Goal: Task Accomplishment & Management: Manage account settings

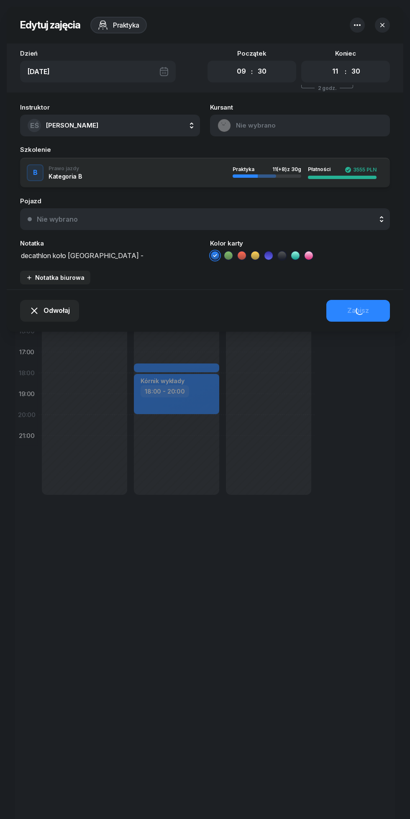
select select "09"
select select "30"
select select "11"
select select "30"
click at [44, 323] on div "Odwołaj Zapisz" at bounding box center [205, 311] width 397 height 42
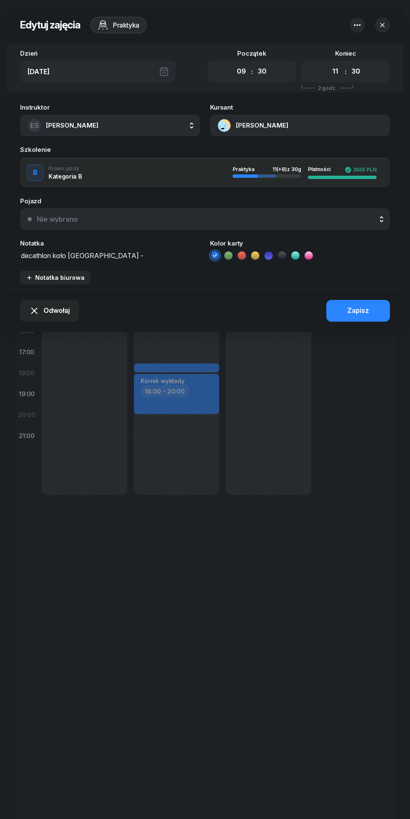
click at [46, 313] on span "Odwołaj" at bounding box center [57, 311] width 26 height 11
click at [24, 244] on div "My odwołaliśmy" at bounding box center [45, 240] width 51 height 11
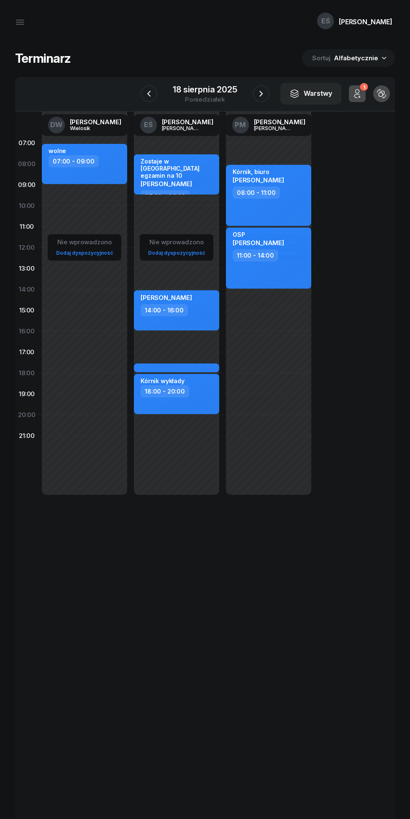
click at [261, 94] on icon "button" at bounding box center [261, 94] width 10 height 10
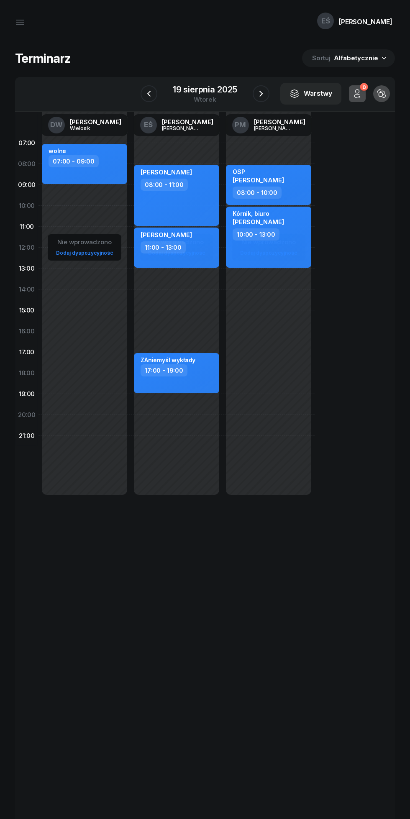
click at [261, 94] on icon "button" at bounding box center [261, 94] width 10 height 10
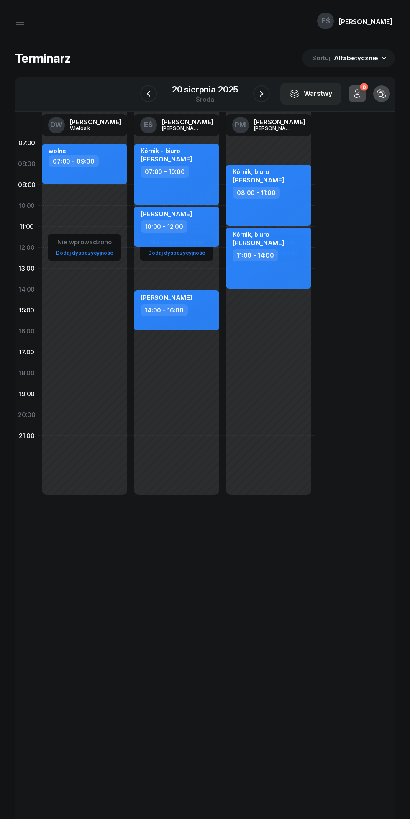
click at [262, 94] on icon "button" at bounding box center [262, 94] width 10 height 10
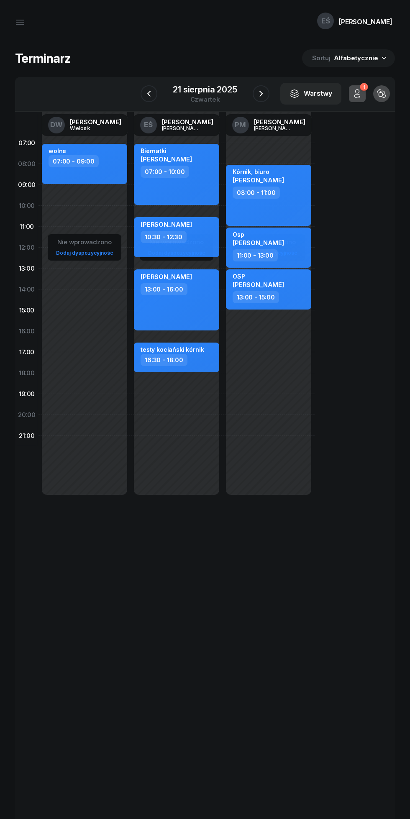
click at [261, 94] on icon "button" at bounding box center [261, 94] width 10 height 10
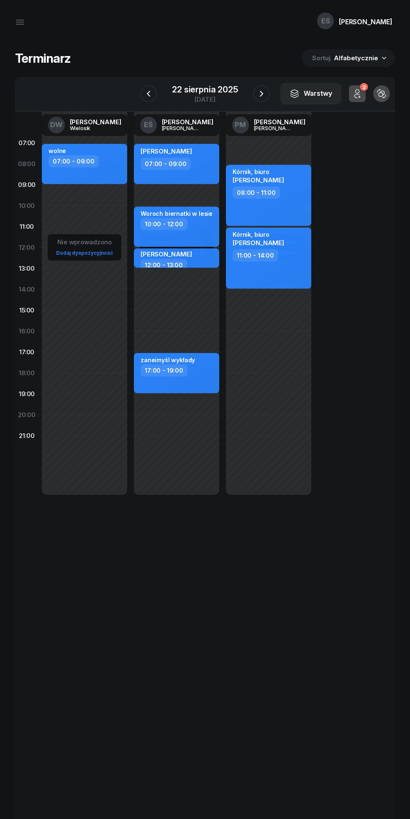
click at [261, 94] on icon "button" at bounding box center [262, 94] width 10 height 10
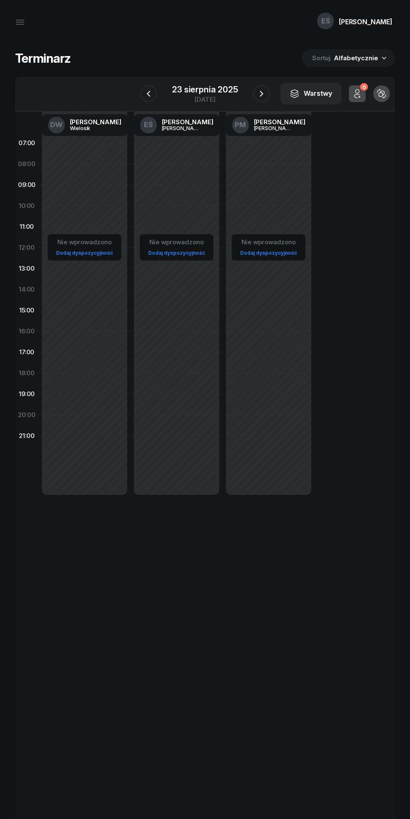
click at [220, 85] on div "23 sierpnia 2025" at bounding box center [205, 89] width 66 height 8
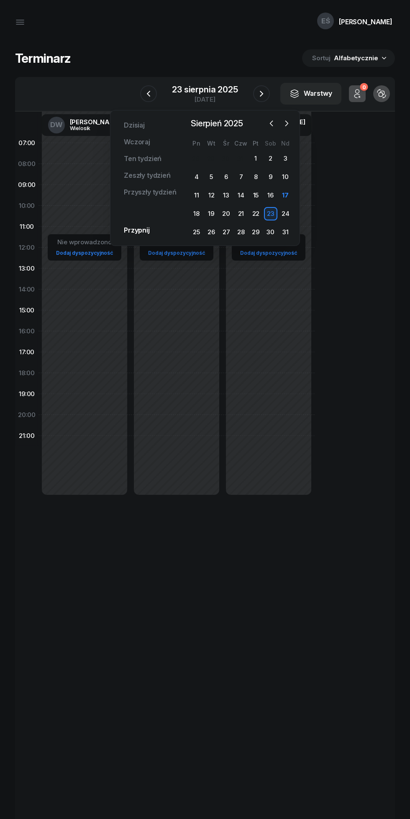
click at [203, 253] on link "Dodaj dyspozycyjność" at bounding box center [177, 253] width 64 height 10
select select "08"
select select "16"
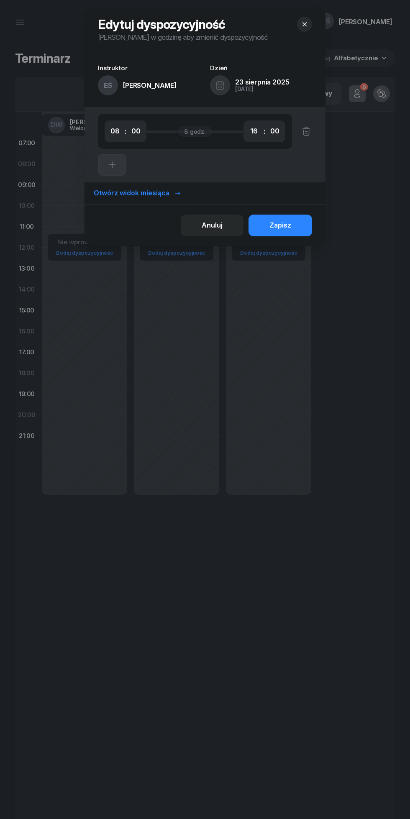
click at [275, 647] on div at bounding box center [205, 409] width 410 height 819
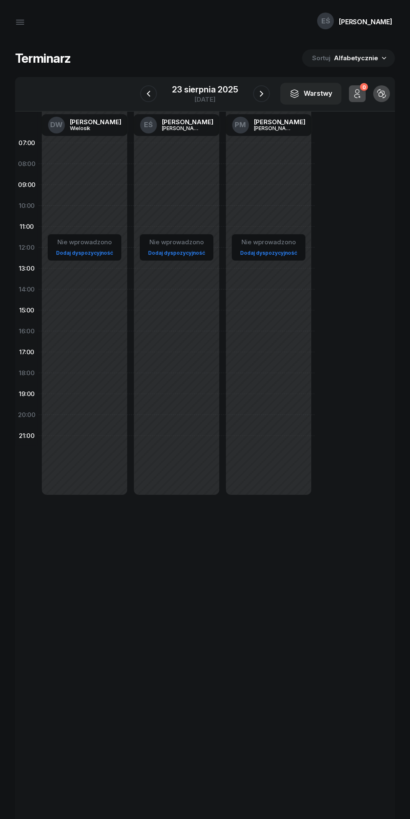
click at [187, 90] on div "23 sierpnia 2025" at bounding box center [205, 89] width 66 height 8
